Goal: Information Seeking & Learning: Find specific fact

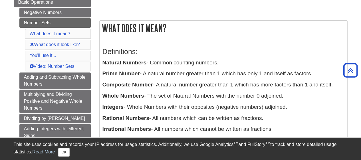
scroll to position [79, 0]
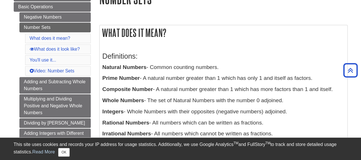
drag, startPoint x: 323, startPoint y: 78, endPoint x: 103, endPoint y: 60, distance: 221.1
click at [103, 60] on div "Definitions: Natural Numbers - Common counting numbers. Prime Number - A natura…" at bounding box center [223, 108] width 242 height 125
copy div "Natural Numbers - Common counting numbers. Prime Number - A natural number grea…"
click at [164, 67] on p "Natural Numbers - Common counting numbers." at bounding box center [223, 67] width 242 height 8
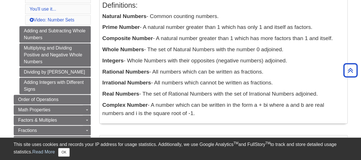
scroll to position [131, 0]
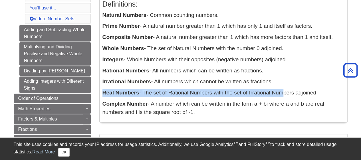
drag, startPoint x: 103, startPoint y: 92, endPoint x: 279, endPoint y: 89, distance: 175.5
click at [279, 89] on p "Real Numbers - The set of Rational Numbers with the set of Irrational Numbers a…" at bounding box center [223, 92] width 242 height 8
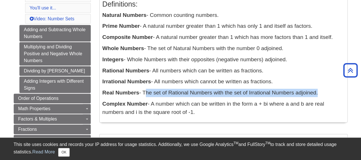
drag, startPoint x: 144, startPoint y: 92, endPoint x: 317, endPoint y: 87, distance: 173.6
click at [317, 87] on div "Definitions: Natural Numbers - Common counting numbers. Prime Number - A natura…" at bounding box center [223, 56] width 242 height 125
copy p "The set of Rational Numbers with the set of Irrational Numbers adjoined"
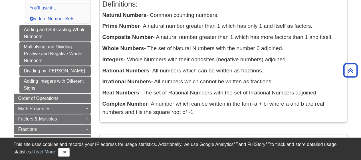
click at [100, 70] on div "Definitions: Natural Numbers - Common counting numbers. Prime Number - A natura…" at bounding box center [224, 56] width 248 height 130
drag, startPoint x: 102, startPoint y: 70, endPoint x: 275, endPoint y: 82, distance: 173.9
click at [275, 82] on div "Definitions: Natural Numbers - Common counting numbers. Prime Number - A natura…" at bounding box center [224, 56] width 248 height 130
copy div "Rational Numbers - All numbers which can be written as fractions. Irrational Nu…"
